Goal: Information Seeking & Learning: Understand process/instructions

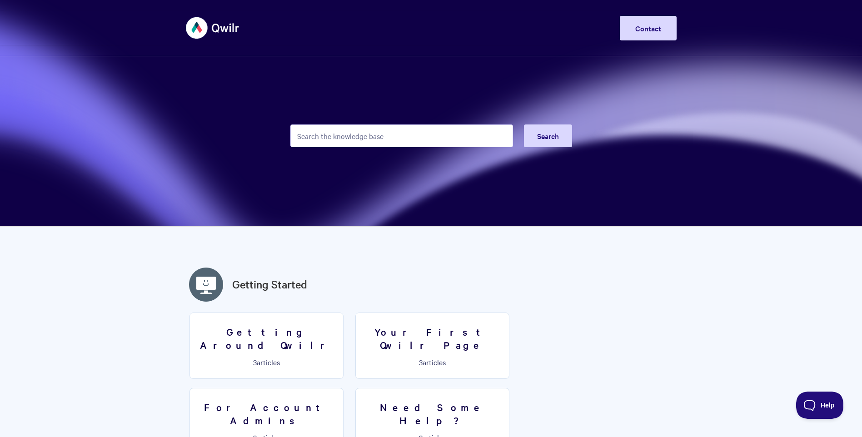
click at [427, 134] on input "Search the knowledge base" at bounding box center [401, 135] width 223 height 23
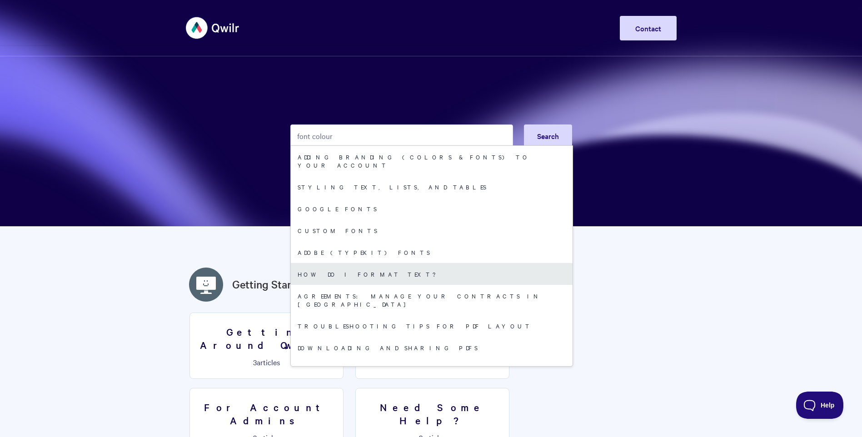
type input "font colour"
click at [369, 263] on link "How do I format text?" at bounding box center [432, 274] width 282 height 22
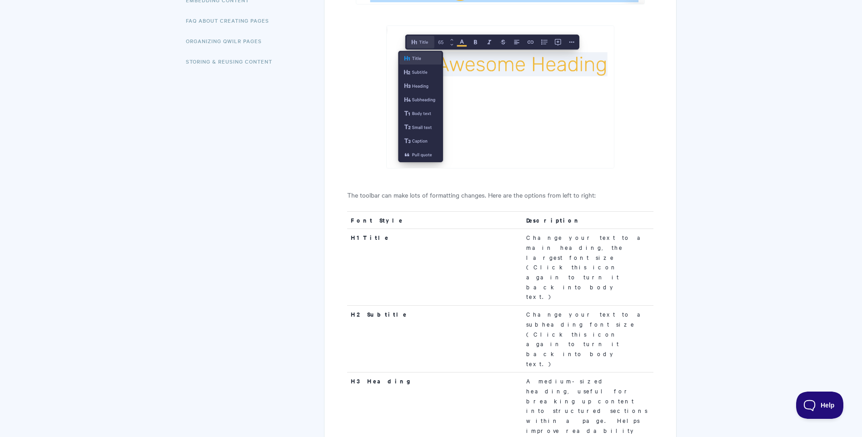
scroll to position [273, 0]
